Goal: Find specific fact: Find specific fact

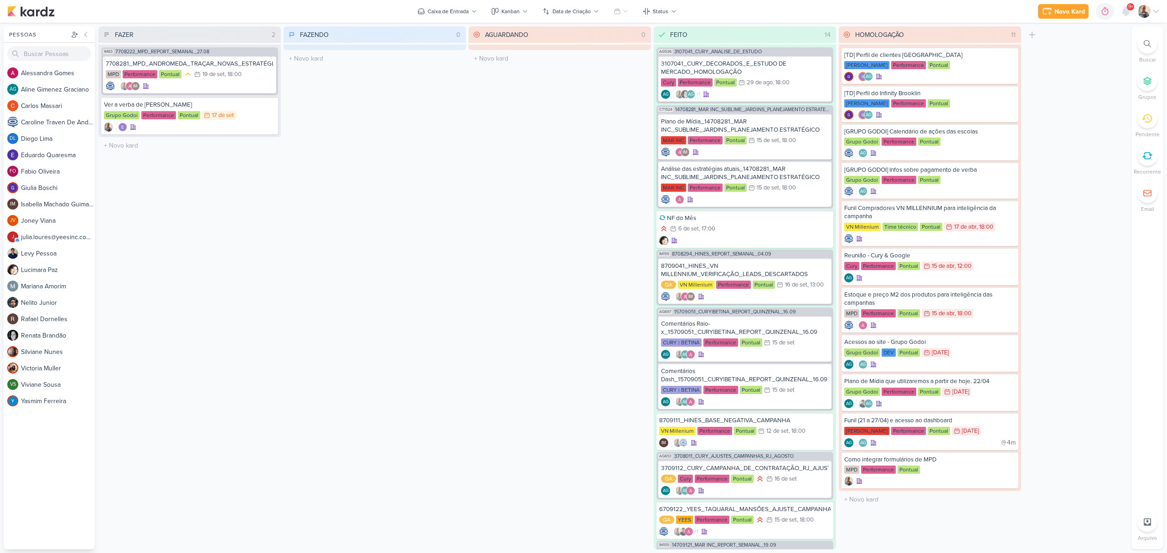
click at [1146, 47] on div at bounding box center [1147, 44] width 20 height 20
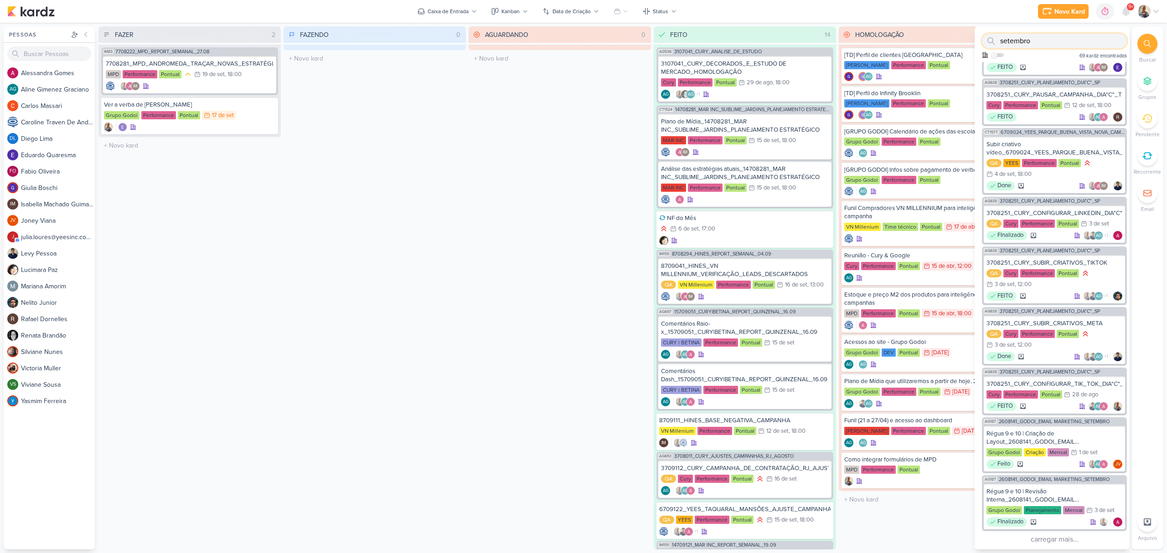
scroll to position [634, 0]
type input "setembro"
click at [1059, 537] on button "carregar mais..." at bounding box center [1054, 539] width 145 height 13
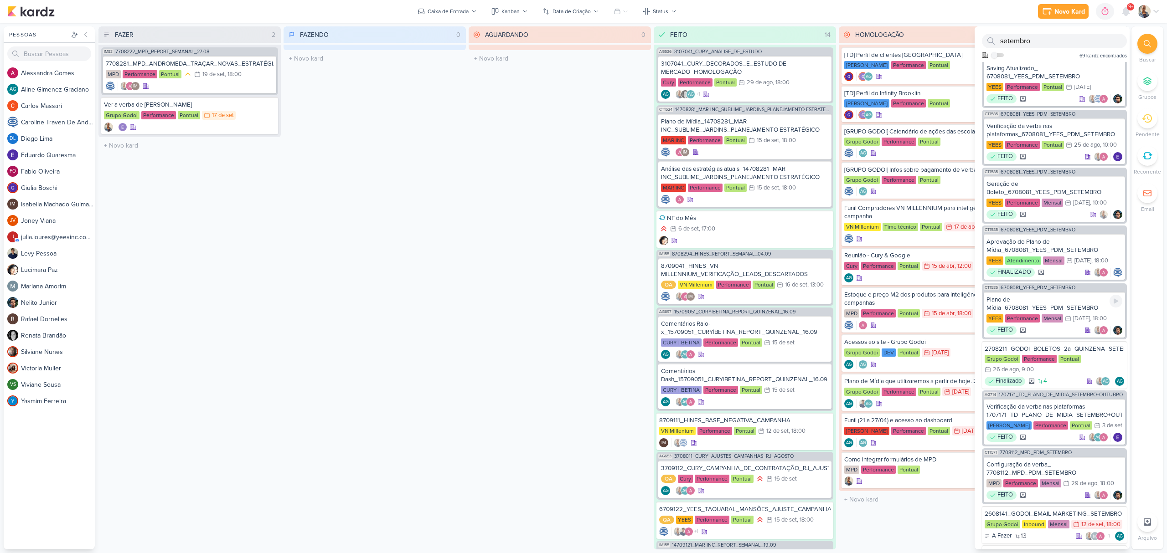
scroll to position [1606, 0]
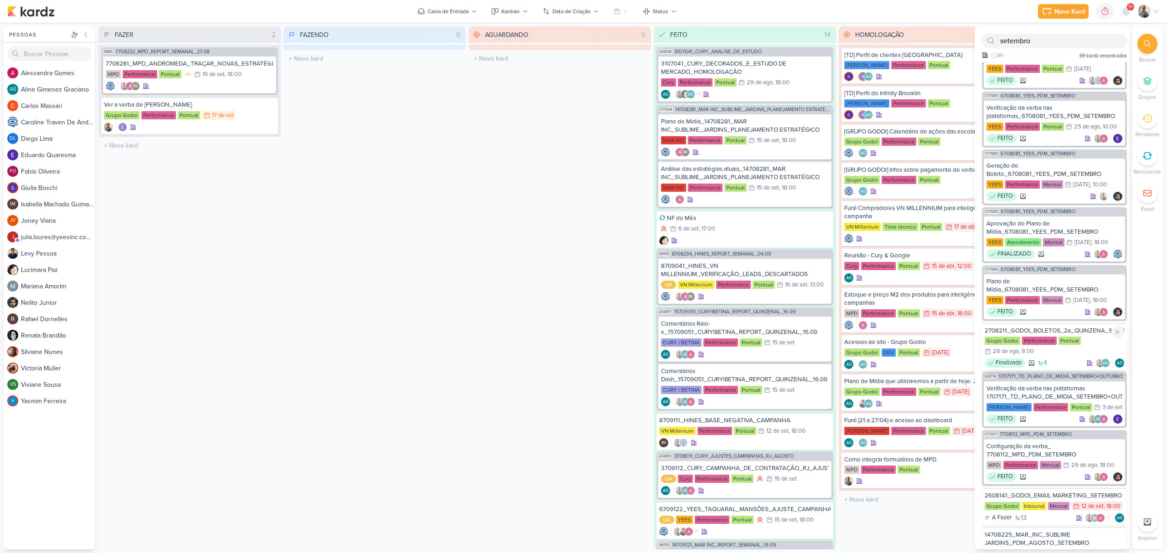
click at [1054, 335] on div "2708211_GODOI_BOLETOS_2a_QUINZENA_SETEMBRO+OUTUBRO" at bounding box center [1053, 331] width 139 height 8
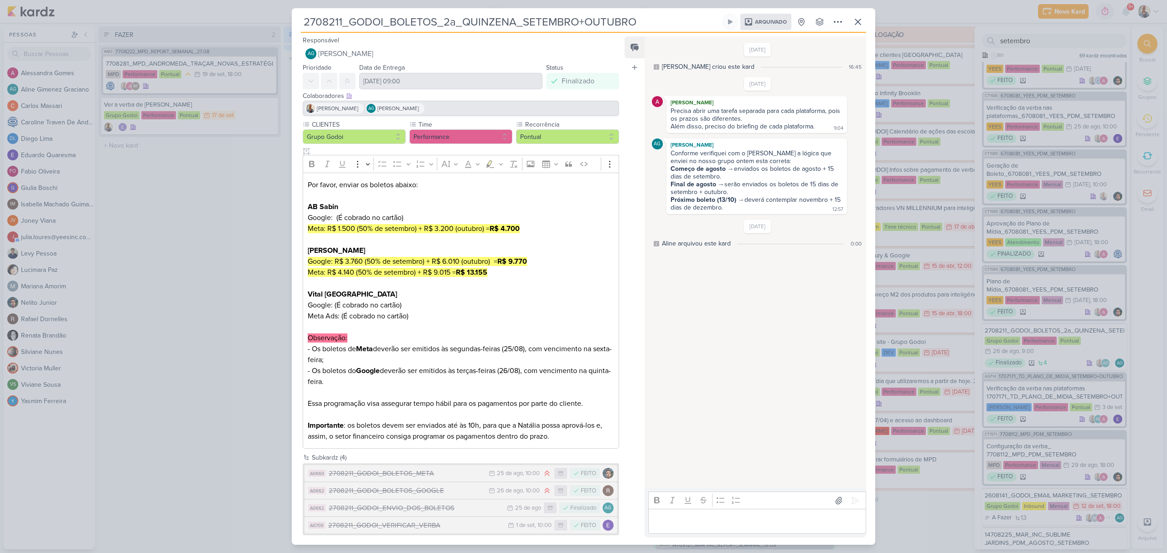
drag, startPoint x: 703, startPoint y: 191, endPoint x: 758, endPoint y: 191, distance: 55.6
click at [758, 191] on div "Final de agosto → serão enviados os boletos de 15 dias de setembro + outubro." at bounding box center [756, 187] width 172 height 15
click at [740, 191] on div "Final de agosto → serão enviados os boletos de 15 dias de setembro + outubro." at bounding box center [756, 187] width 172 height 15
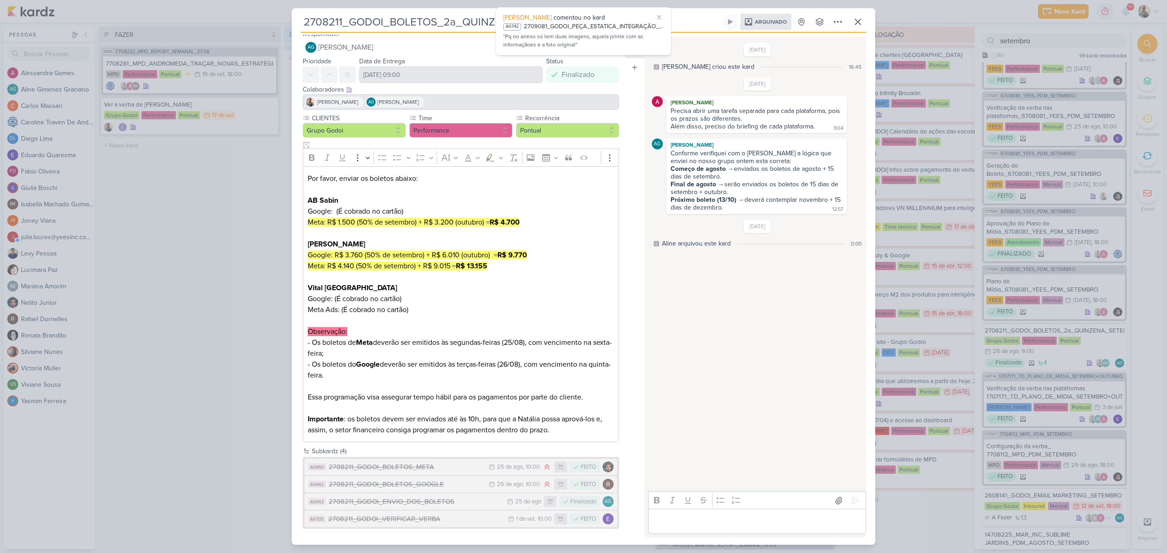
scroll to position [7, 0]
click at [422, 254] on mark "Google: R$ 3.760 (50% de setembro) + R$ 6.010 (outubro) = R$ 9.770" at bounding box center [417, 254] width 219 height 9
drag, startPoint x: 337, startPoint y: 219, endPoint x: 516, endPoint y: 217, distance: 178.6
click at [516, 217] on mark "Meta: R$ 1.500 (50% de setembro) + R$ 3.200 (outubro) = R$ 4.700" at bounding box center [414, 221] width 212 height 9
